Goal: Information Seeking & Learning: Learn about a topic

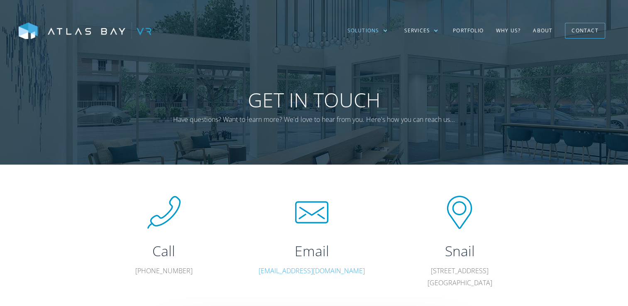
click at [382, 30] on div "Solutions" at bounding box center [367, 31] width 57 height 24
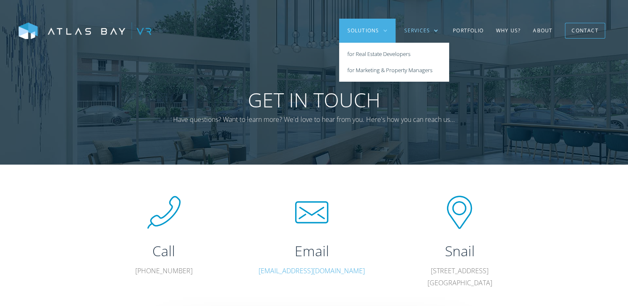
click at [432, 29] on div "Services" at bounding box center [420, 31] width 51 height 24
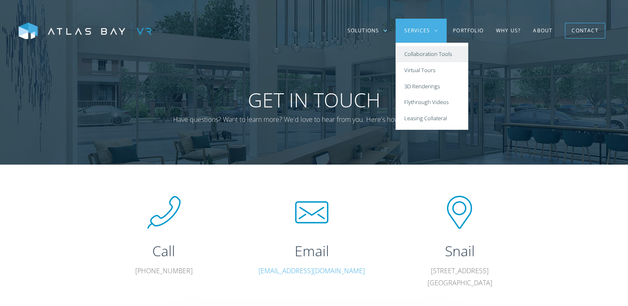
click at [434, 55] on link "Collaboration Tools" at bounding box center [431, 54] width 73 height 16
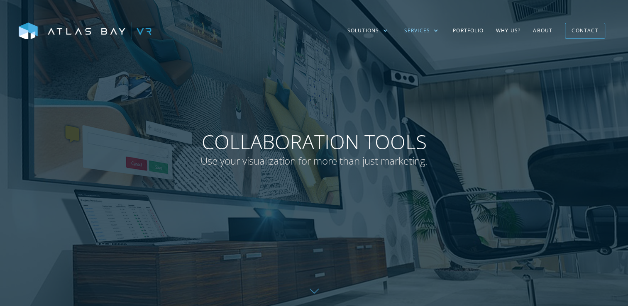
click at [440, 29] on div "Services" at bounding box center [420, 31] width 51 height 24
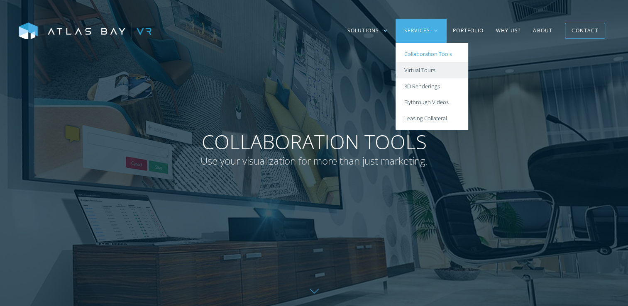
click at [433, 70] on link "Virtual Tours" at bounding box center [431, 70] width 73 height 16
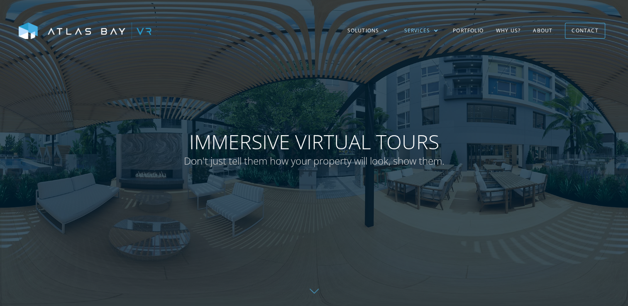
click at [438, 31] on div at bounding box center [435, 30] width 5 height 5
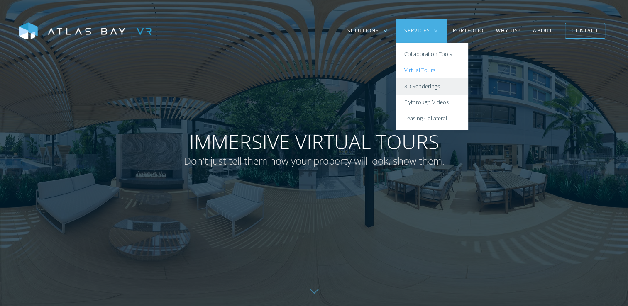
click at [437, 89] on link "3D Renderings" at bounding box center [431, 86] width 73 height 16
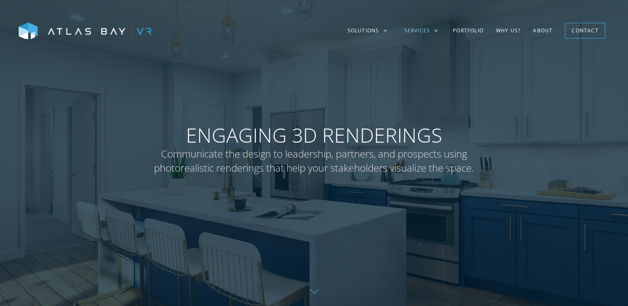
click at [436, 32] on div at bounding box center [435, 30] width 5 height 5
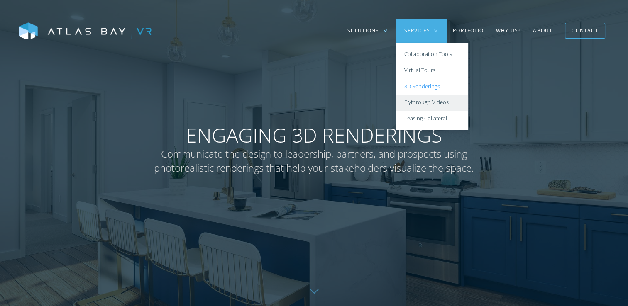
click at [438, 102] on link "Flythrough Videos" at bounding box center [431, 103] width 73 height 16
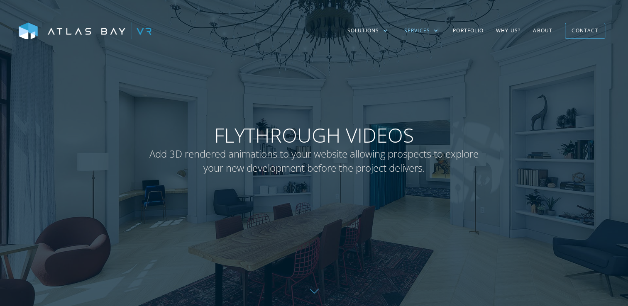
click at [436, 30] on div at bounding box center [435, 30] width 5 height 5
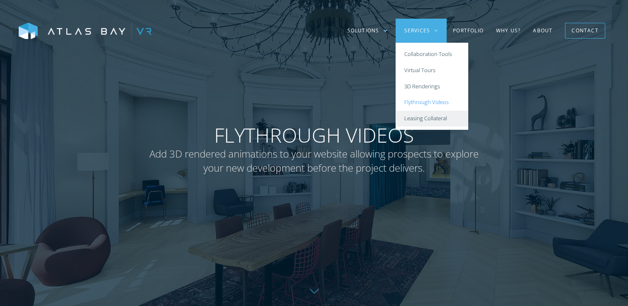
click at [440, 116] on link "Leasing Collateral" at bounding box center [431, 119] width 73 height 16
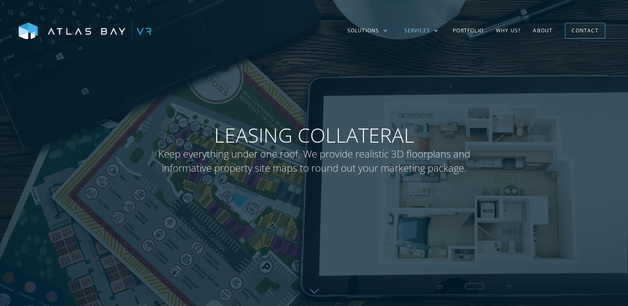
click at [435, 31] on div at bounding box center [435, 30] width 5 height 5
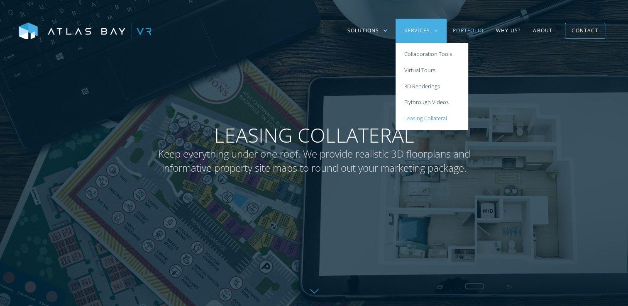
click at [475, 31] on link "Portfolio" at bounding box center [467, 31] width 43 height 24
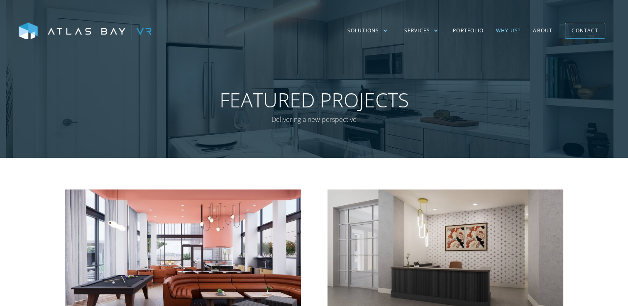
click at [507, 32] on link "Why US?" at bounding box center [508, 31] width 37 height 24
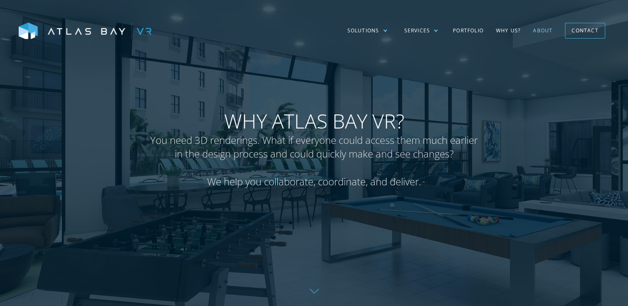
click at [539, 31] on link "About" at bounding box center [542, 31] width 32 height 24
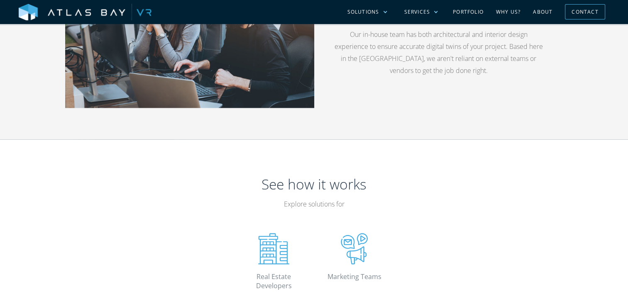
scroll to position [1410, 0]
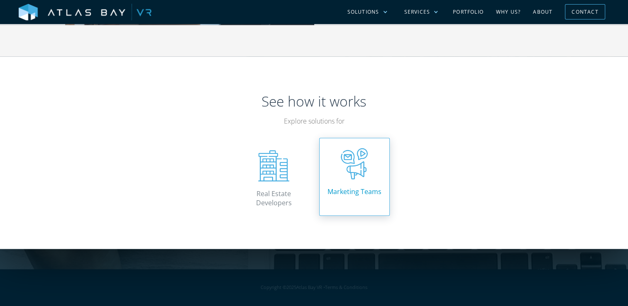
click at [358, 175] on img at bounding box center [354, 163] width 31 height 31
